Goal: Task Accomplishment & Management: Manage account settings

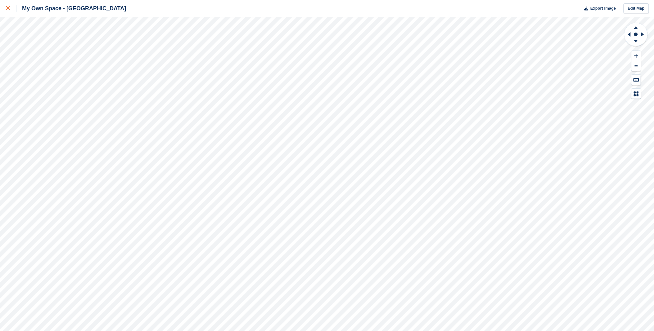
click at [7, 10] on icon at bounding box center [8, 8] width 4 height 4
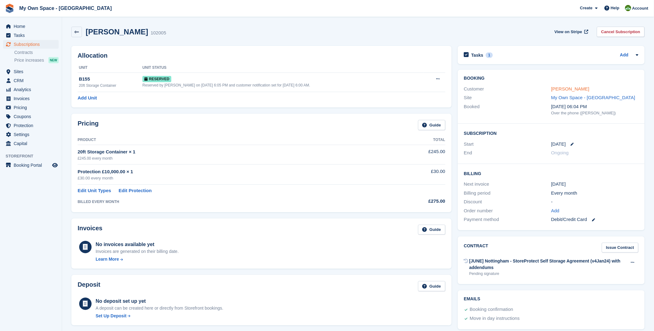
click at [559, 89] on link "Susie Price" at bounding box center [570, 88] width 38 height 5
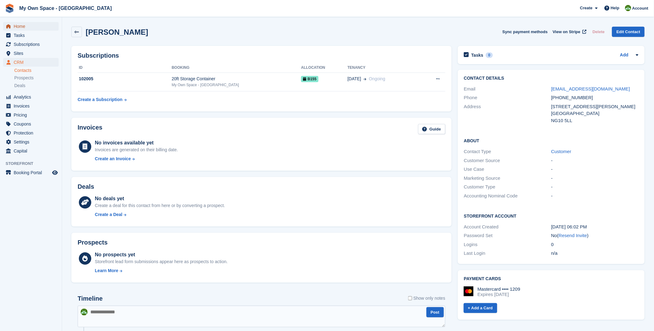
click at [19, 25] on span "Home" at bounding box center [32, 26] width 37 height 9
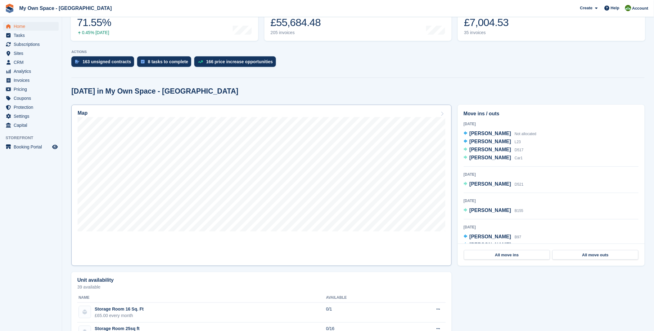
scroll to position [103, 0]
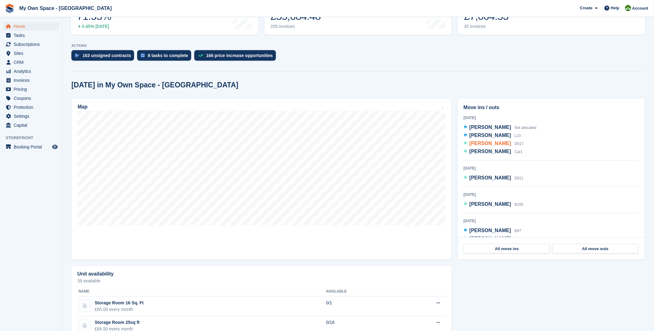
click at [495, 144] on span "[PERSON_NAME]" at bounding box center [491, 143] width 42 height 5
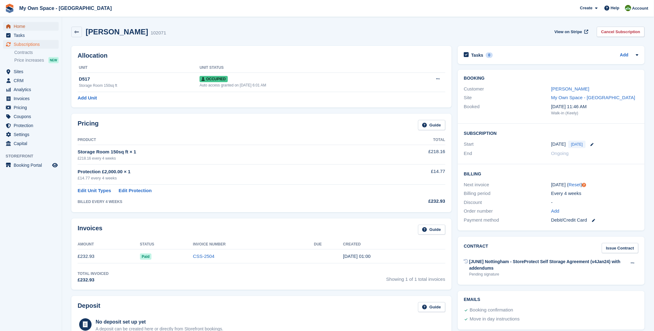
click at [33, 29] on span "Home" at bounding box center [32, 26] width 37 height 9
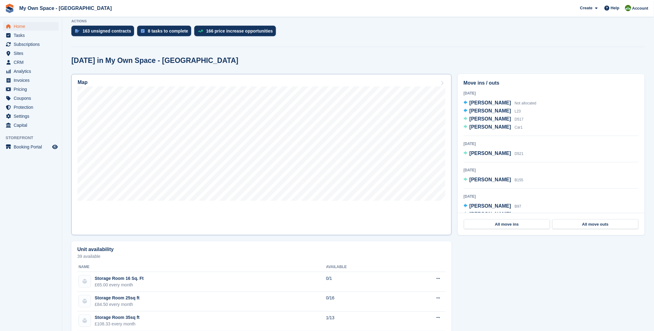
scroll to position [138, 0]
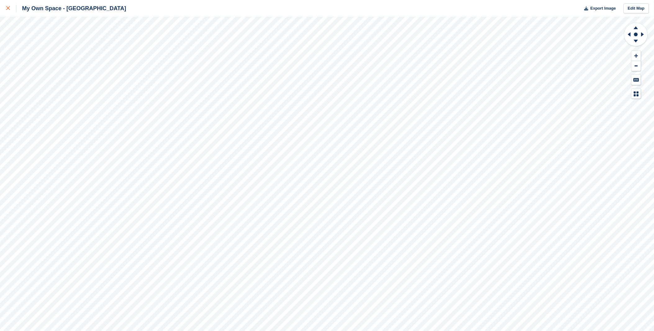
click at [8, 10] on icon at bounding box center [8, 8] width 4 height 4
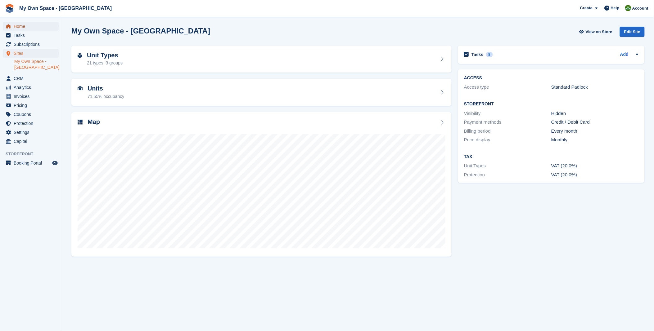
click at [27, 24] on span "Home" at bounding box center [32, 26] width 37 height 9
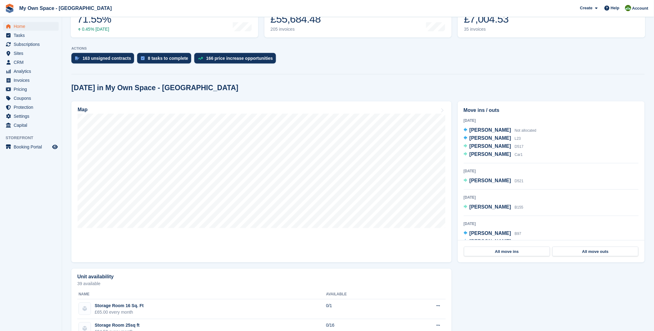
scroll to position [103, 0]
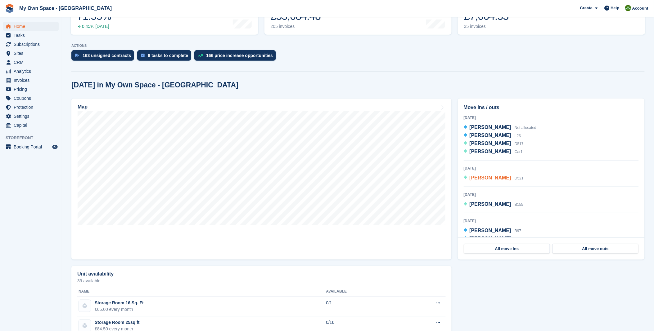
click at [489, 179] on span "Charlotte Stones" at bounding box center [491, 177] width 42 height 5
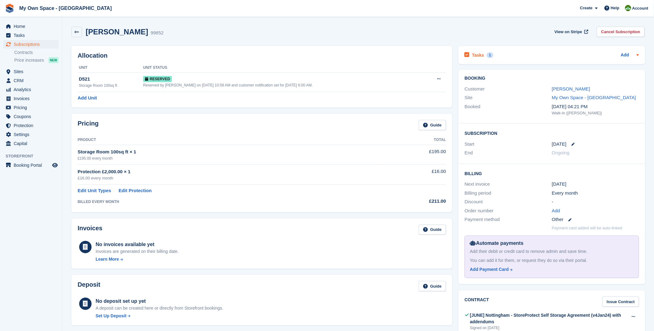
click at [480, 53] on h2 "Tasks" at bounding box center [478, 55] width 12 height 6
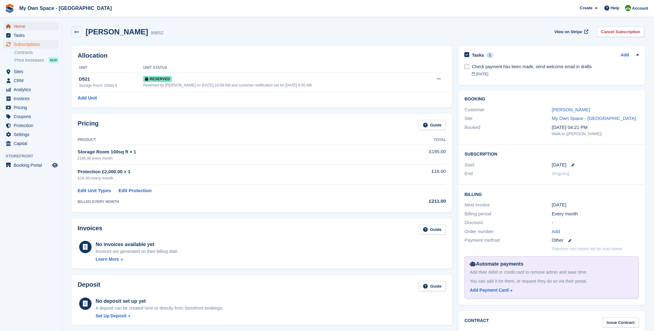
click at [32, 24] on span "Home" at bounding box center [32, 26] width 37 height 9
